Goal: Task Accomplishment & Management: Manage account settings

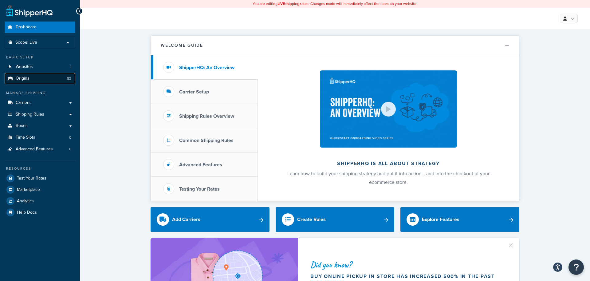
click at [22, 76] on span "Origins" at bounding box center [23, 78] width 14 height 5
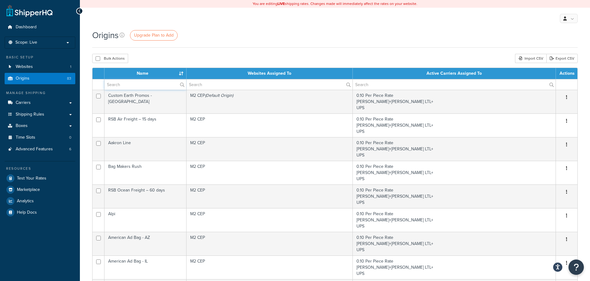
click at [138, 86] on input "text" at bounding box center [145, 84] width 82 height 10
type input "placeholder"
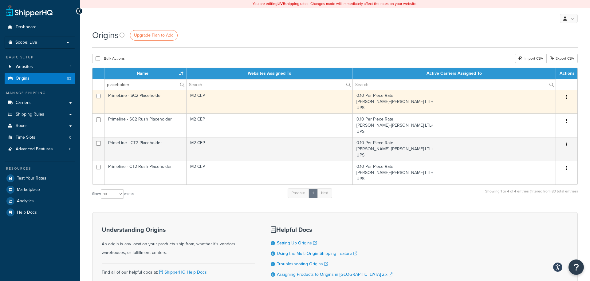
click at [155, 97] on td "PrimeLine - SC2 Placeholder" at bounding box center [145, 102] width 82 height 24
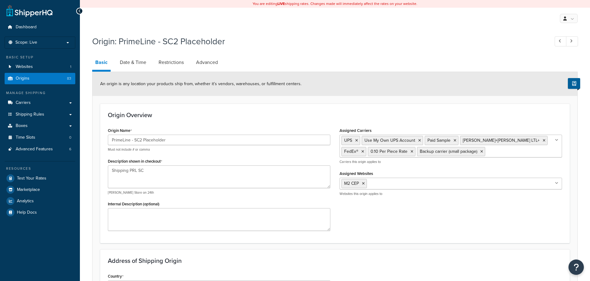
select select "40"
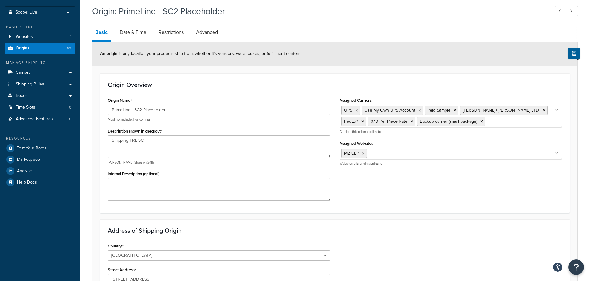
scroll to position [37, 0]
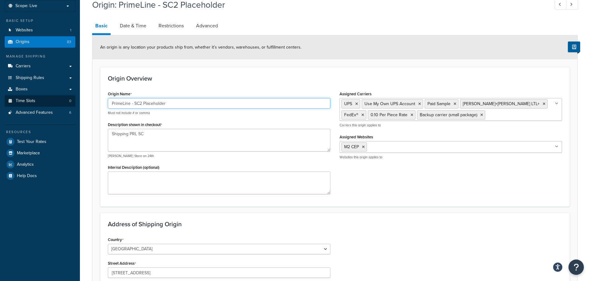
drag, startPoint x: 169, startPoint y: 103, endPoint x: 68, endPoint y: 96, distance: 101.0
click at [68, 96] on div "Dashboard Scope: Live Basic Setup Websites 1 Origins 83 Manage Shipping Carrier…" at bounding box center [295, 208] width 590 height 491
type input "c"
type input "f"
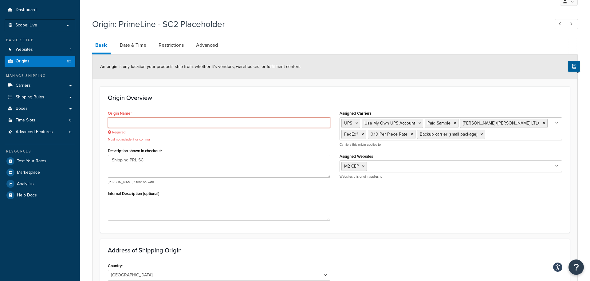
scroll to position [0, 0]
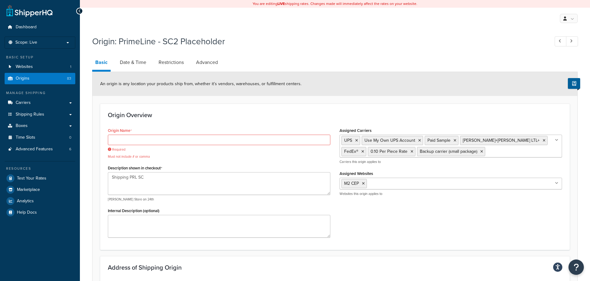
click at [341, 44] on h1 "Origin: PrimeLine - SC2 Placeholder" at bounding box center [317, 41] width 451 height 12
drag, startPoint x: 296, startPoint y: 44, endPoint x: 218, endPoint y: 33, distance: 78.4
click at [292, 43] on h1 "Origin: PrimeLine - SC2 Placeholder" at bounding box center [317, 41] width 451 height 12
drag, startPoint x: 367, startPoint y: 20, endPoint x: 108, endPoint y: 2, distance: 259.6
click at [359, 18] on div "My Profile Billing Global Settings Contact Us Logout" at bounding box center [335, 19] width 510 height 22
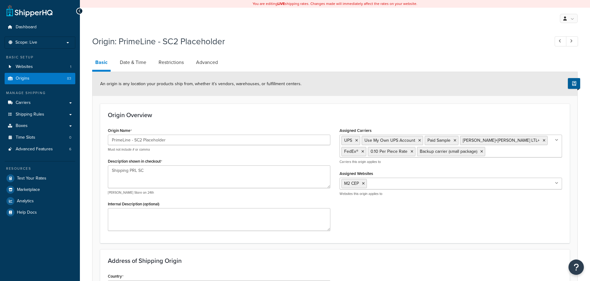
select select "40"
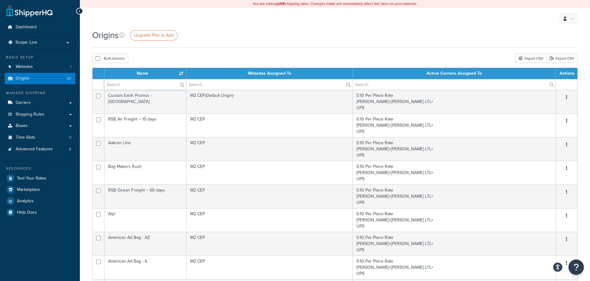
click at [123, 84] on input "text" at bounding box center [145, 84] width 82 height 10
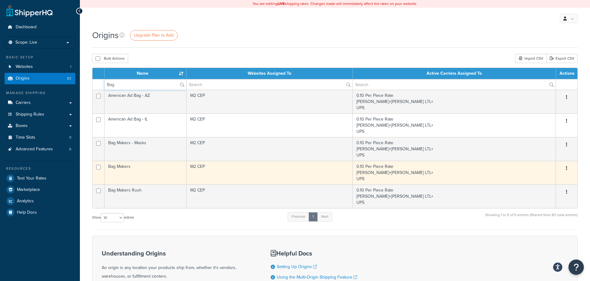
type input "Bag"
click at [154, 172] on td "Bag Makers" at bounding box center [145, 173] width 82 height 24
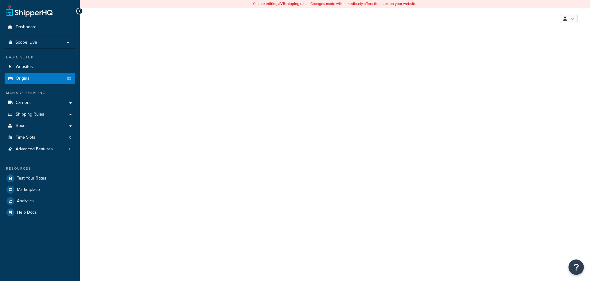
select select "13"
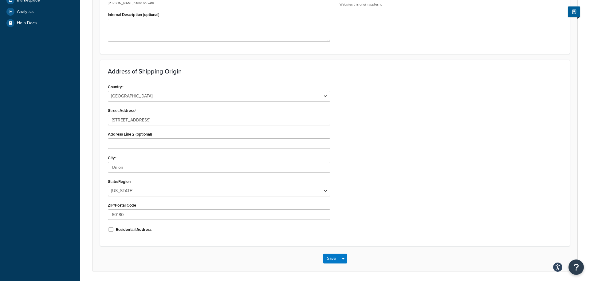
scroll to position [192, 0]
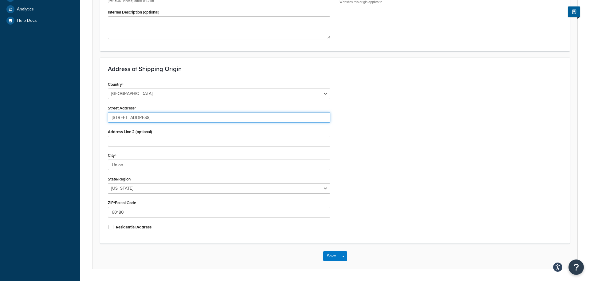
drag, startPoint x: 151, startPoint y: 120, endPoint x: 75, endPoint y: 116, distance: 76.3
click at [75, 116] on div "Dashboard Scope: Live Basic Setup Websites 1 Origins 83 Manage Shipping Carrier…" at bounding box center [295, 53] width 590 height 491
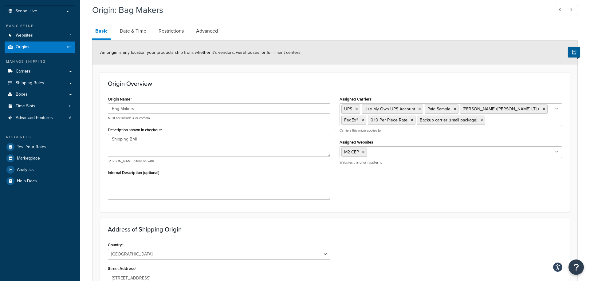
scroll to position [0, 0]
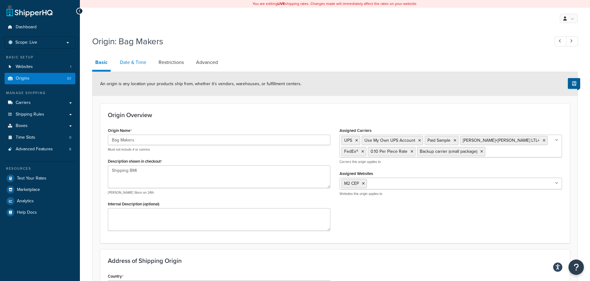
click at [135, 62] on link "Date & Time" at bounding box center [133, 62] width 33 height 15
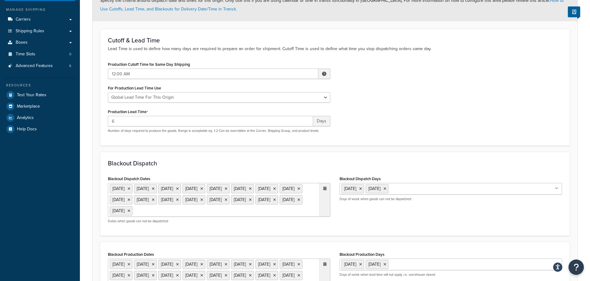
scroll to position [36, 0]
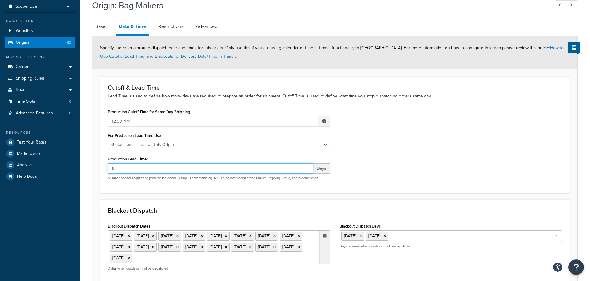
click at [131, 167] on input "6" at bounding box center [210, 168] width 205 height 10
drag, startPoint x: 118, startPoint y: 168, endPoint x: 102, endPoint y: 167, distance: 16.3
click at [102, 167] on div "Cutoff & Lead Time Lead Time is used to define how many days are required to pr…" at bounding box center [334, 134] width 469 height 116
type input "5"
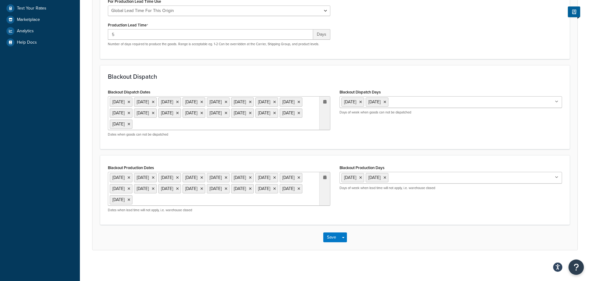
scroll to position [0, 0]
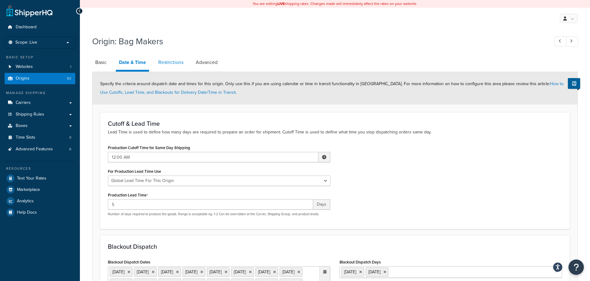
click at [170, 62] on link "Restrictions" at bounding box center [170, 62] width 31 height 15
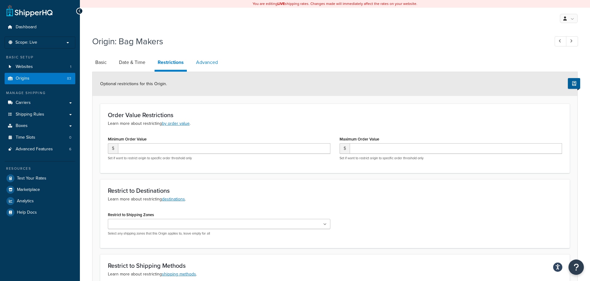
click at [204, 62] on link "Advanced" at bounding box center [207, 62] width 28 height 15
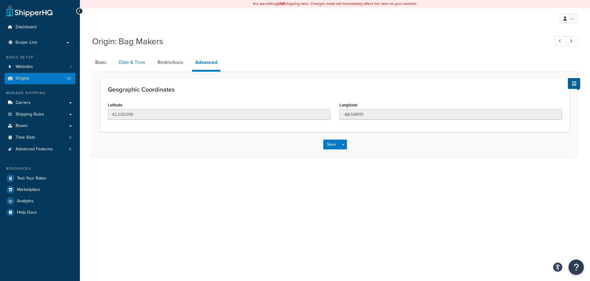
click at [135, 62] on link "Date & Time" at bounding box center [132, 62] width 33 height 15
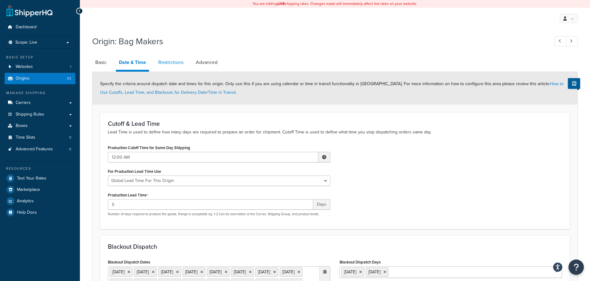
click at [168, 61] on link "Restrictions" at bounding box center [170, 62] width 31 height 15
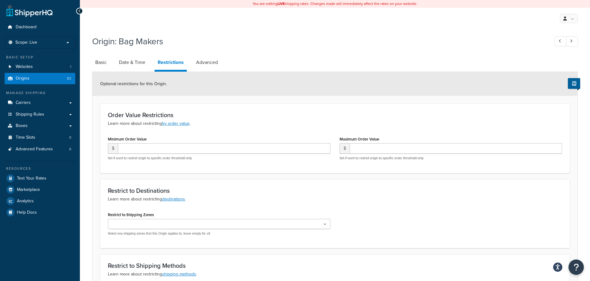
scroll to position [104, 0]
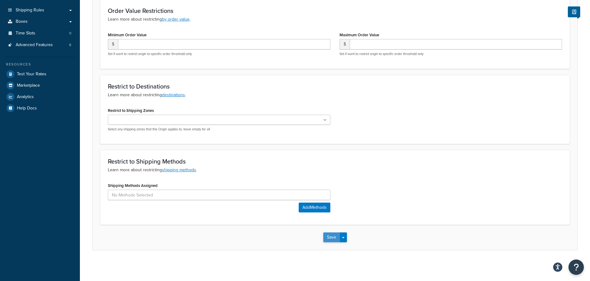
click at [330, 236] on button "Save" at bounding box center [331, 237] width 17 height 10
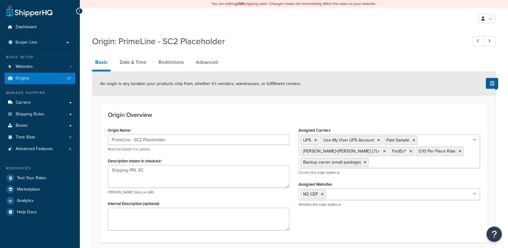
select select "40"
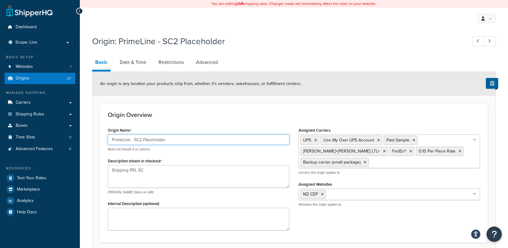
drag, startPoint x: 188, startPoint y: 143, endPoint x: 182, endPoint y: 142, distance: 6.0
click at [188, 143] on input "PrimeLine - SC2 Placeholder" at bounding box center [199, 140] width 182 height 10
drag, startPoint x: 178, startPoint y: 139, endPoint x: 92, endPoint y: 134, distance: 86.5
type input "Bag Makers_fic"
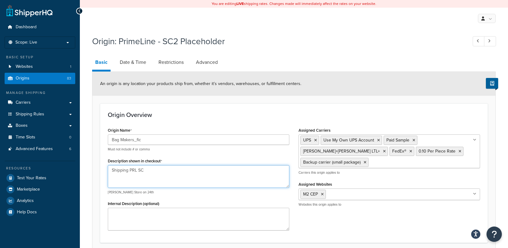
drag, startPoint x: 130, startPoint y: 169, endPoint x: 145, endPoint y: 172, distance: 14.7
click at [144, 172] on textarea "Shipping PRL SC" at bounding box center [199, 176] width 182 height 23
drag, startPoint x: 137, startPoint y: 170, endPoint x: 140, endPoint y: 170, distance: 3.4
click at [138, 170] on textarea "Shipping BM-fic" at bounding box center [199, 176] width 182 height 23
drag, startPoint x: 149, startPoint y: 169, endPoint x: 185, endPoint y: 173, distance: 35.6
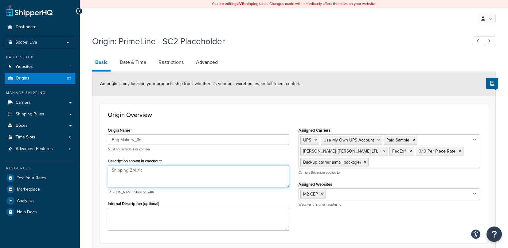
click at [152, 169] on textarea "Shipping BM_fic" at bounding box center [199, 176] width 182 height 23
drag, startPoint x: 129, startPoint y: 170, endPoint x: 143, endPoint y: 171, distance: 13.3
click at [143, 171] on textarea "Shipping BM_fic" at bounding box center [199, 176] width 182 height 23
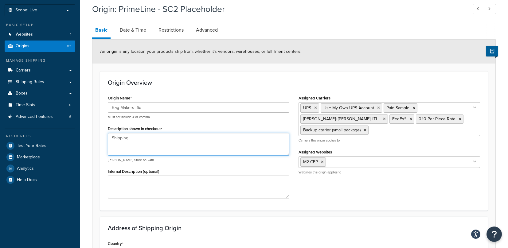
scroll to position [33, 0]
type textarea "Shipping"
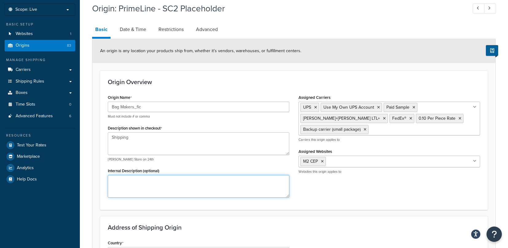
click at [138, 180] on textarea "Internal Description (optional)" at bounding box center [199, 186] width 182 height 23
type textarea "B"
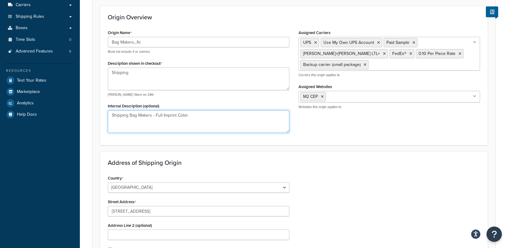
scroll to position [112, 0]
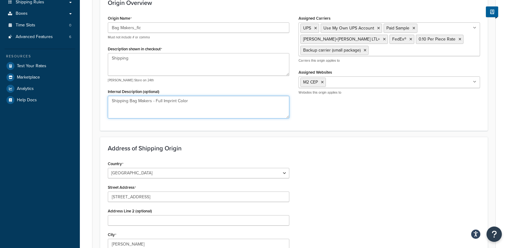
type textarea "Shipping Bag Makers - Full Imprint Color"
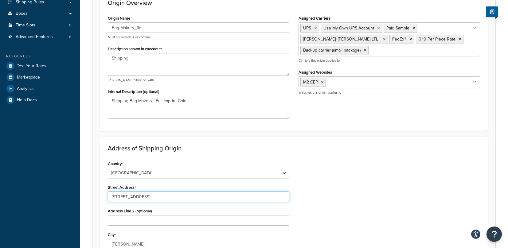
drag, startPoint x: 140, startPoint y: 196, endPoint x: 94, endPoint y: 193, distance: 45.9
click at [95, 193] on form "An origin is any location your products ship from, whether it’s vendors, wareho…" at bounding box center [293, 154] width 403 height 388
paste input "[STREET_ADDRESS]"
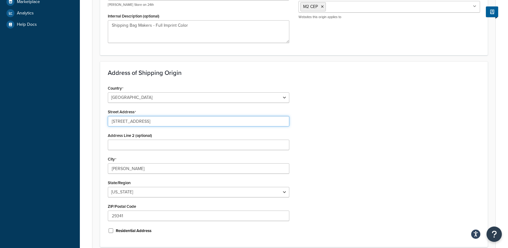
scroll to position [190, 0]
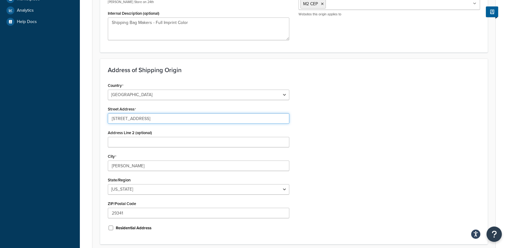
type input "[STREET_ADDRESS]"
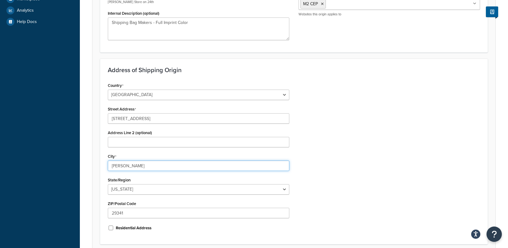
drag, startPoint x: 133, startPoint y: 167, endPoint x: 98, endPoint y: 159, distance: 36.6
click at [98, 159] on form "An origin is any location your products ship from, whether it’s vendors, wareho…" at bounding box center [293, 75] width 403 height 388
type input "Union"
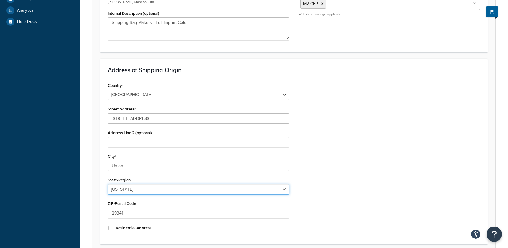
click at [138, 187] on select "Alabama Alaska American Samoa Arizona Arkansas Armed Forces Americas Armed Forc…" at bounding box center [199, 189] width 182 height 10
select select "13"
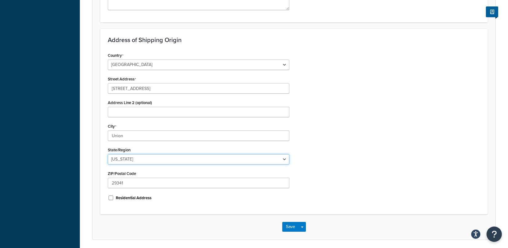
scroll to position [225, 0]
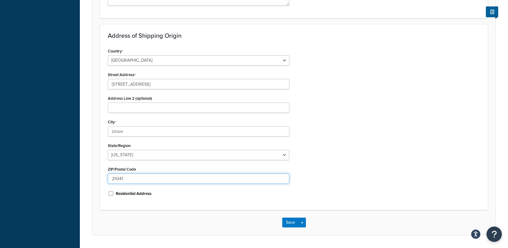
drag, startPoint x: 135, startPoint y: 179, endPoint x: 83, endPoint y: 175, distance: 52.4
click at [83, 175] on div "Origin: PrimeLine - SC2 Placeholder Basic Date & Time Restrictions Advanced An …" at bounding box center [294, 29] width 428 height 444
type input "60180"
click at [388, 145] on div "Country United States United Kingdom Afghanistan Åland Islands Albania Algeria …" at bounding box center [294, 125] width 382 height 156
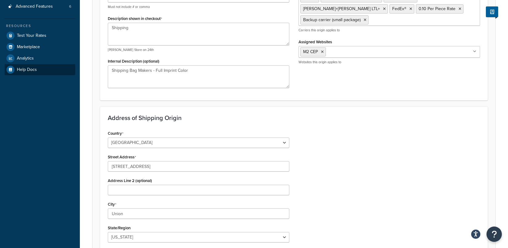
scroll to position [0, 0]
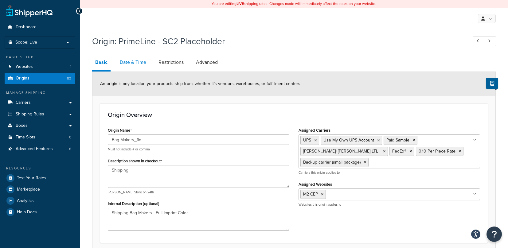
click at [131, 63] on link "Date & Time" at bounding box center [133, 62] width 33 height 15
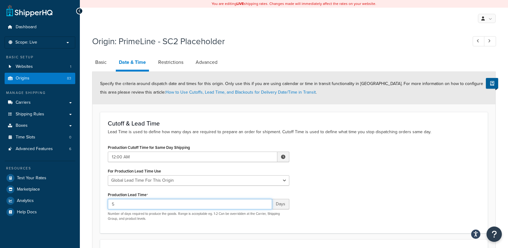
drag, startPoint x: 111, startPoint y: 203, endPoint x: 100, endPoint y: 202, distance: 11.4
click at [100, 202] on form "Specify the criteria around dispatch date and times for this origin. Only use t…" at bounding box center [293, 248] width 403 height 353
type input "7"
click at [362, 175] on div "Production Cutoff Time for Same Day Shipping 12:00 AM ▲ 12 ▼ : ▲ 00 ▼ ▲ AM ▼ Fo…" at bounding box center [294, 184] width 382 height 83
click at [176, 60] on link "Restrictions" at bounding box center [170, 62] width 31 height 15
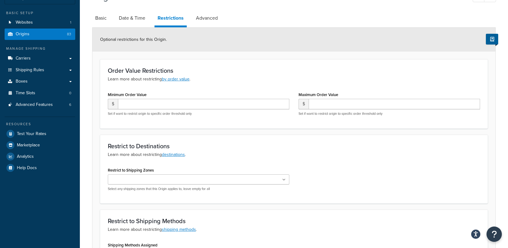
scroll to position [44, 0]
click at [211, 18] on link "Advanced" at bounding box center [207, 18] width 28 height 15
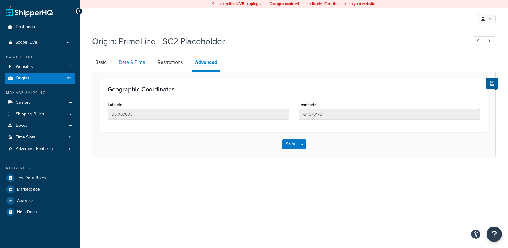
click at [134, 61] on link "Date & Time" at bounding box center [132, 62] width 33 height 15
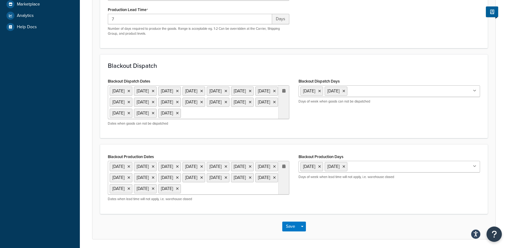
scroll to position [252, 0]
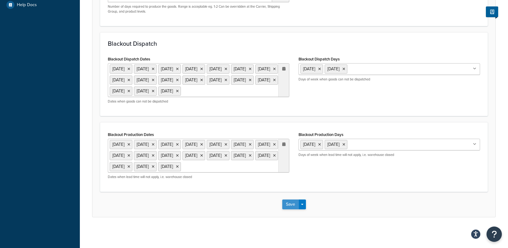
click at [290, 206] on button "Save" at bounding box center [290, 205] width 17 height 10
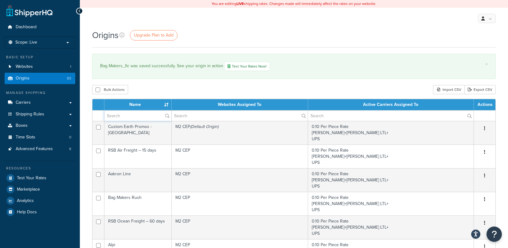
click at [135, 114] on input "text" at bounding box center [137, 116] width 67 height 10
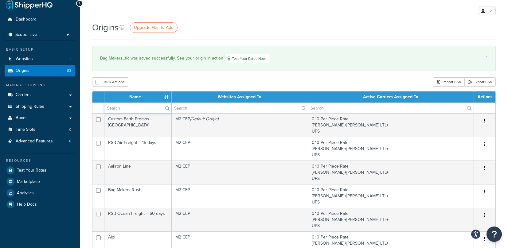
scroll to position [6, 0]
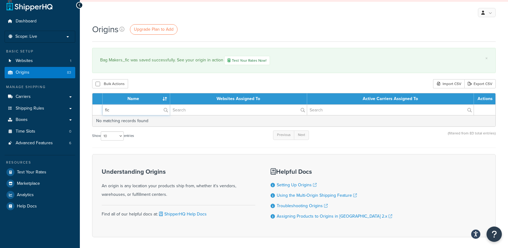
click at [121, 110] on input "fic" at bounding box center [136, 110] width 67 height 10
drag, startPoint x: 121, startPoint y: 110, endPoint x: 87, endPoint y: 108, distance: 33.5
click at [87, 108] on div "Origins Upgrade Plan to Add × Bag Makers_fic was saved successfully. See your o…" at bounding box center [294, 141] width 428 height 236
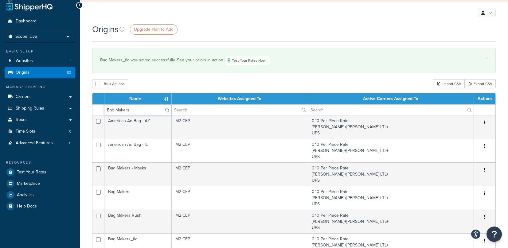
type input "Bag Makers"
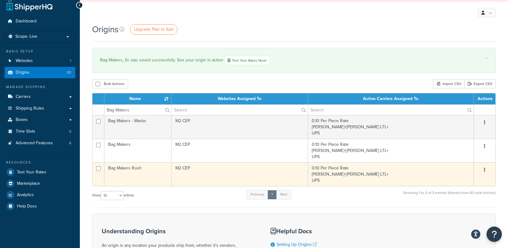
drag, startPoint x: 157, startPoint y: 178, endPoint x: 162, endPoint y: 179, distance: 5.1
click at [157, 178] on td "Bag Makers Rush" at bounding box center [137, 174] width 67 height 24
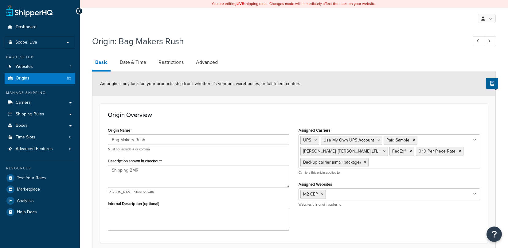
select select "13"
click at [131, 107] on div "Origin Overview Origin Name Bag Makers Rush Must not include # or comma Descrip…" at bounding box center [294, 173] width 388 height 139
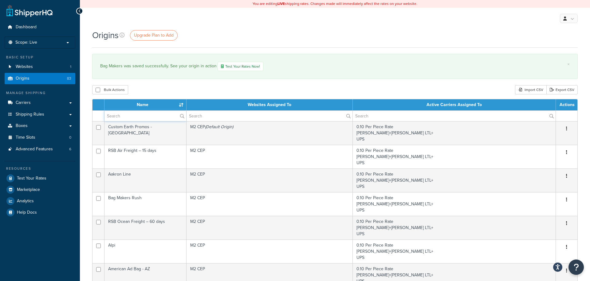
click at [125, 116] on input "text" at bounding box center [145, 116] width 82 height 10
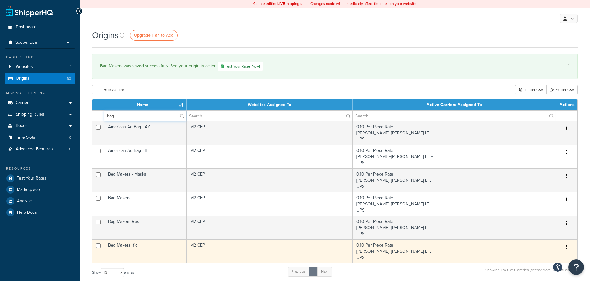
type input "bag"
click at [166, 252] on td "Bag Makers_fic" at bounding box center [145, 251] width 82 height 24
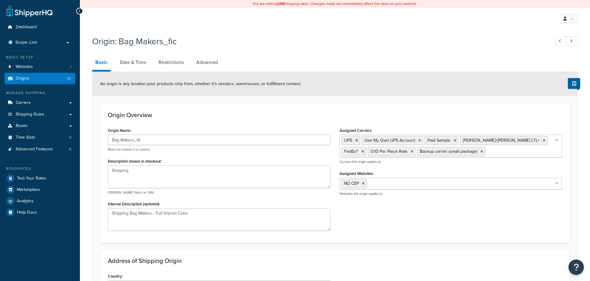
select select "13"
drag, startPoint x: 150, startPoint y: 141, endPoint x: 293, endPoint y: 164, distance: 144.4
click at [105, 140] on div "Origin Name Bag Makers_fic Must not include # or comma Description shown in che…" at bounding box center [219, 180] width 232 height 109
click at [467, 214] on div "Origin Name Bag Makers_fic Must not include # or comma Description shown in che…" at bounding box center [334, 180] width 463 height 109
drag, startPoint x: 138, startPoint y: 140, endPoint x: 99, endPoint y: 136, distance: 38.9
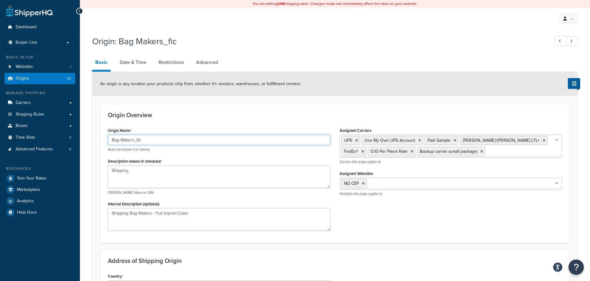
click at [99, 136] on form "An origin is any location your products ship from, whether it’s vendors, wareho…" at bounding box center [334, 266] width 485 height 388
click at [168, 62] on link "Restrictions" at bounding box center [170, 62] width 31 height 15
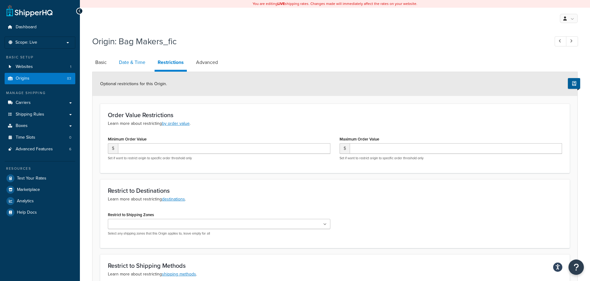
drag, startPoint x: 128, startPoint y: 59, endPoint x: 131, endPoint y: 60, distance: 3.1
click at [127, 59] on link "Date & Time" at bounding box center [132, 62] width 33 height 15
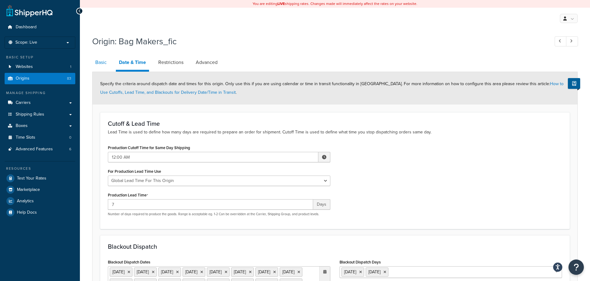
click at [100, 62] on link "Basic" at bounding box center [101, 62] width 18 height 15
select select "13"
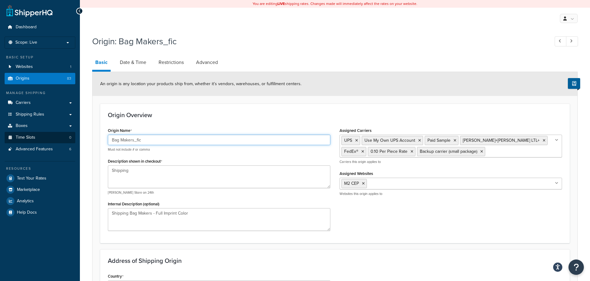
drag, startPoint x: 150, startPoint y: 139, endPoint x: 74, endPoint y: 131, distance: 76.2
click at [74, 131] on div "Dashboard Scope: Live Basic Setup Websites 1 Origins 83 Manage Shipping Carrier…" at bounding box center [295, 245] width 590 height 491
click at [301, 29] on div "My Profile Billing Global Settings Contact Us Logout" at bounding box center [335, 19] width 510 height 22
